Goal: Find specific page/section: Find specific page/section

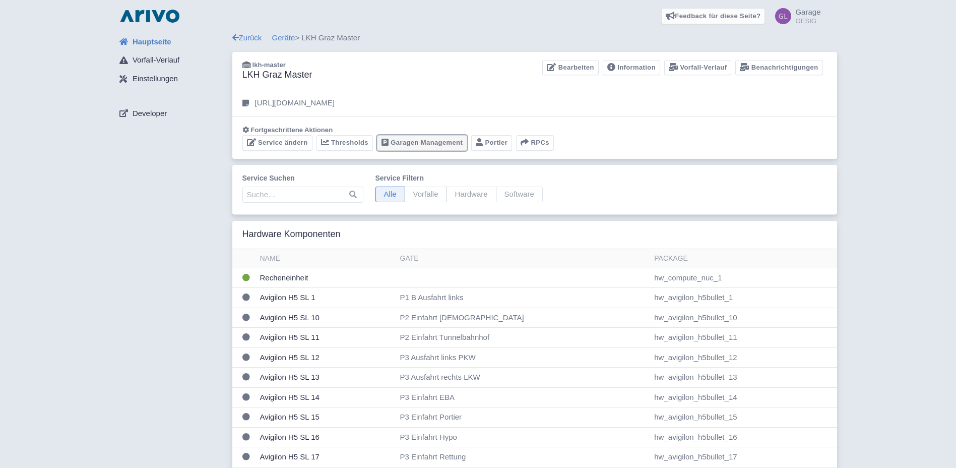
click at [424, 144] on link "Garagen Management" at bounding box center [422, 143] width 90 height 16
